Goal: Use online tool/utility: Utilize a website feature to perform a specific function

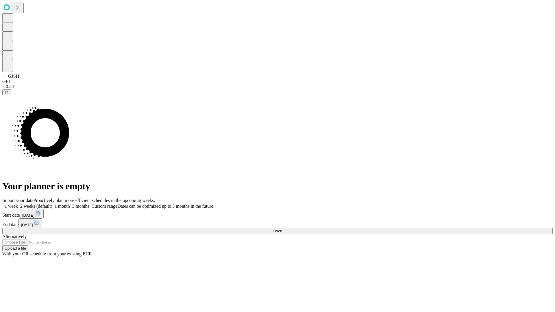
click at [282, 229] on span "Fetch" at bounding box center [278, 231] width 10 height 4
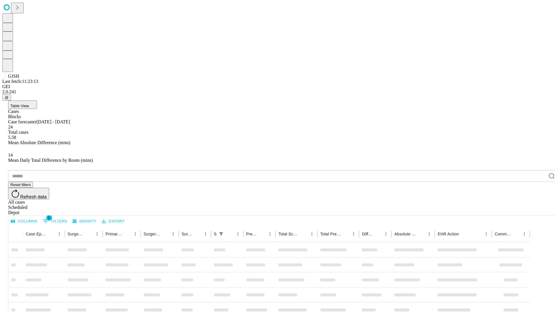
click at [29, 104] on span "Table View" at bounding box center [19, 106] width 19 height 4
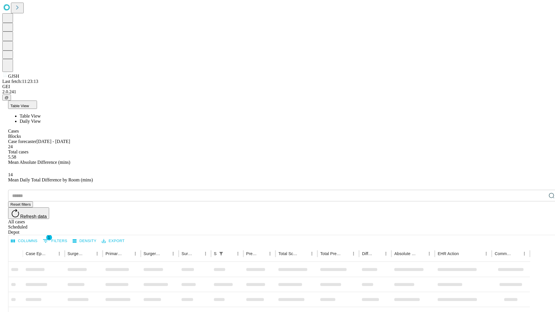
click at [41, 119] on span "Daily View" at bounding box center [30, 121] width 21 height 5
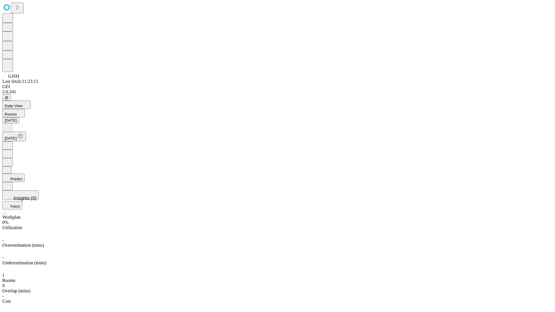
click at [25, 174] on button "Predict" at bounding box center [13, 178] width 22 height 8
